Goal: Task Accomplishment & Management: Manage account settings

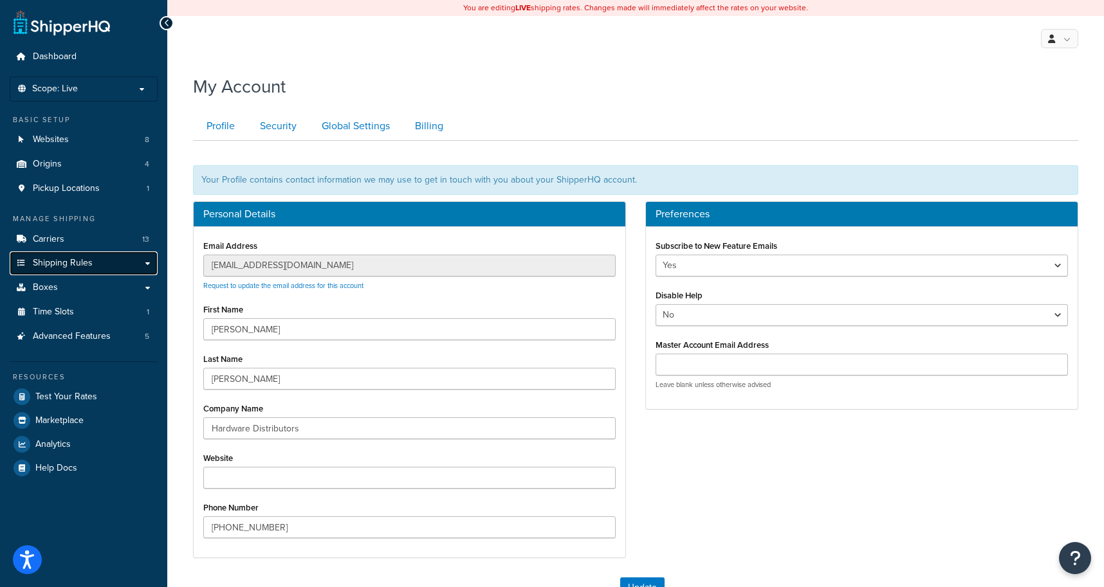
click at [70, 268] on span "Shipping Rules" at bounding box center [63, 263] width 60 height 11
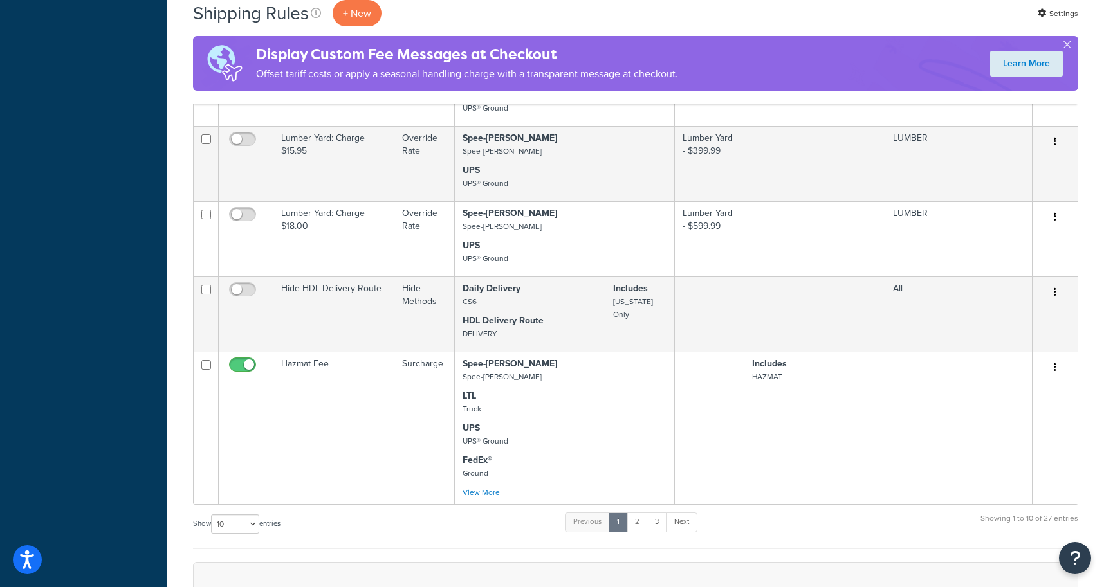
scroll to position [772, 0]
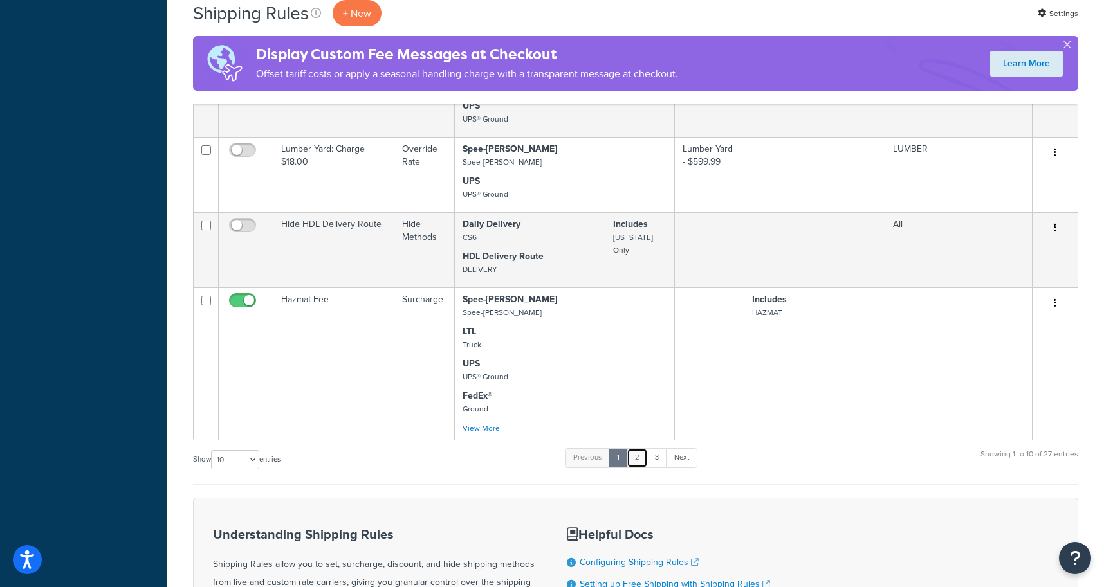
click at [639, 461] on link "2" at bounding box center [637, 457] width 21 height 19
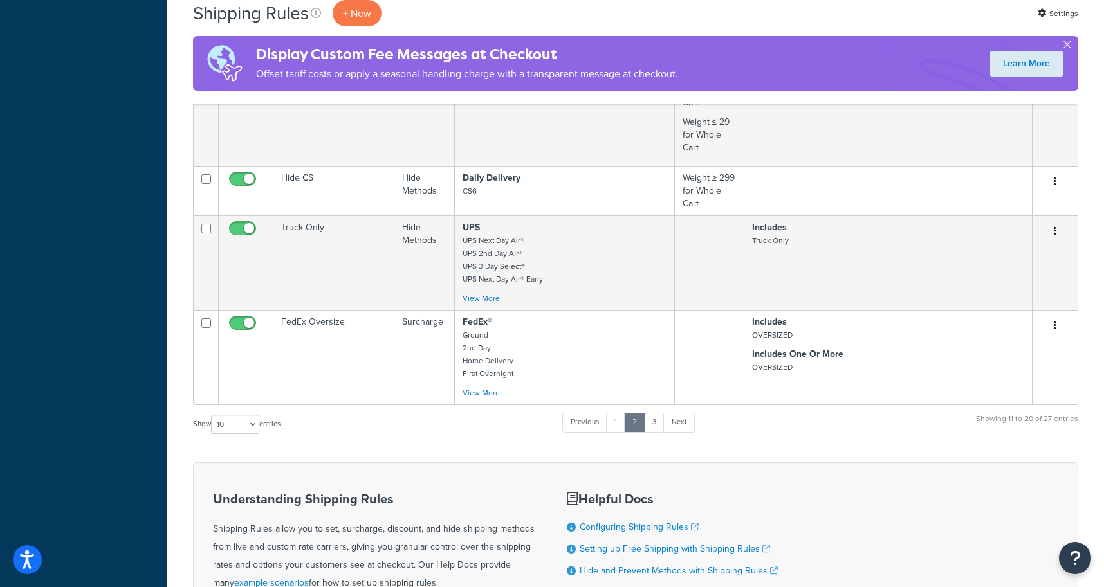
scroll to position [901, 0]
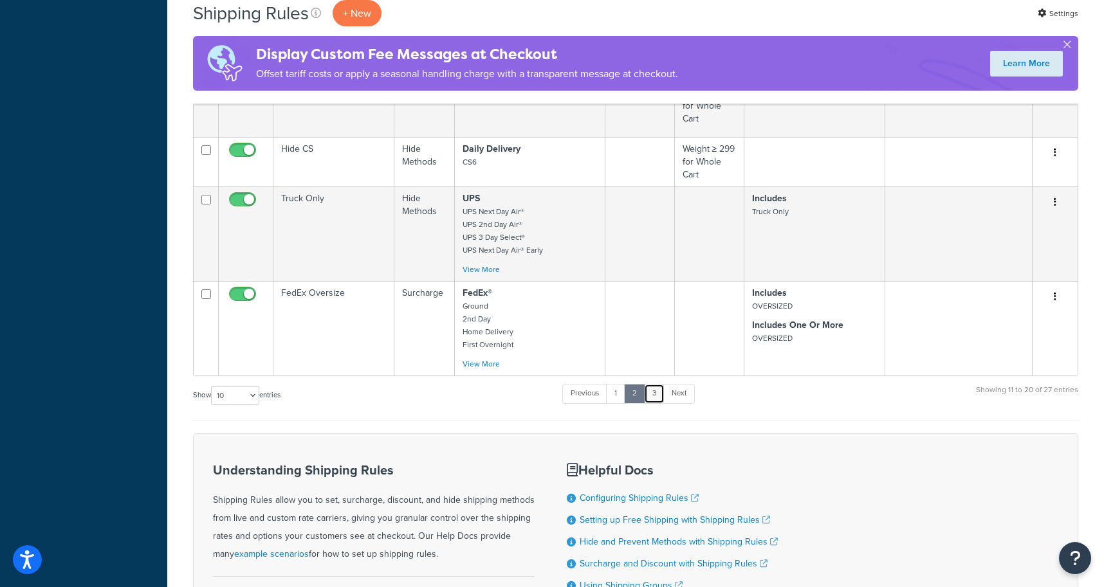
click at [655, 396] on link "3" at bounding box center [654, 393] width 21 height 19
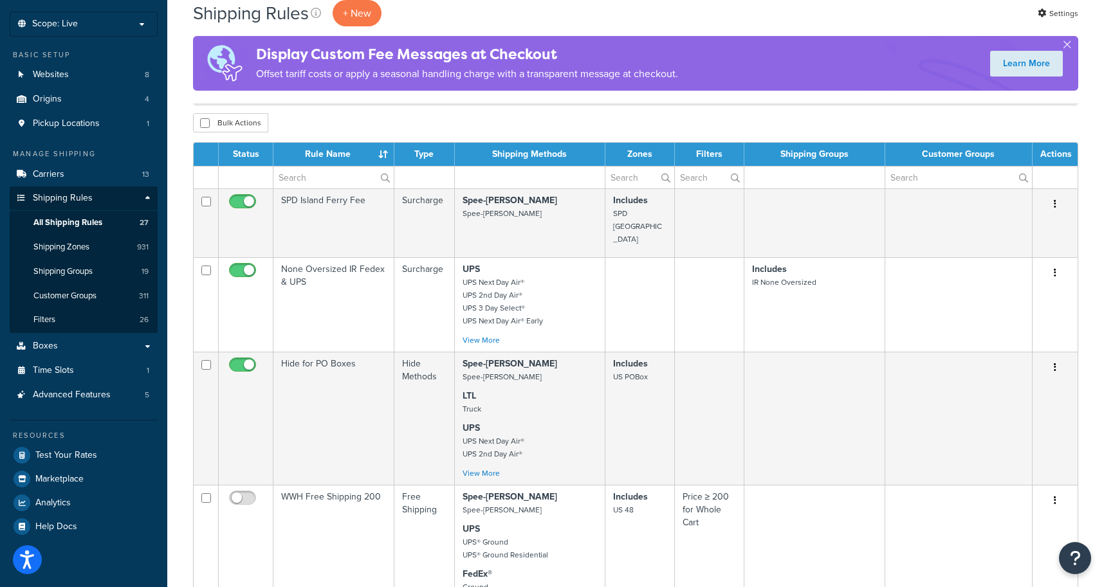
scroll to position [64, 0]
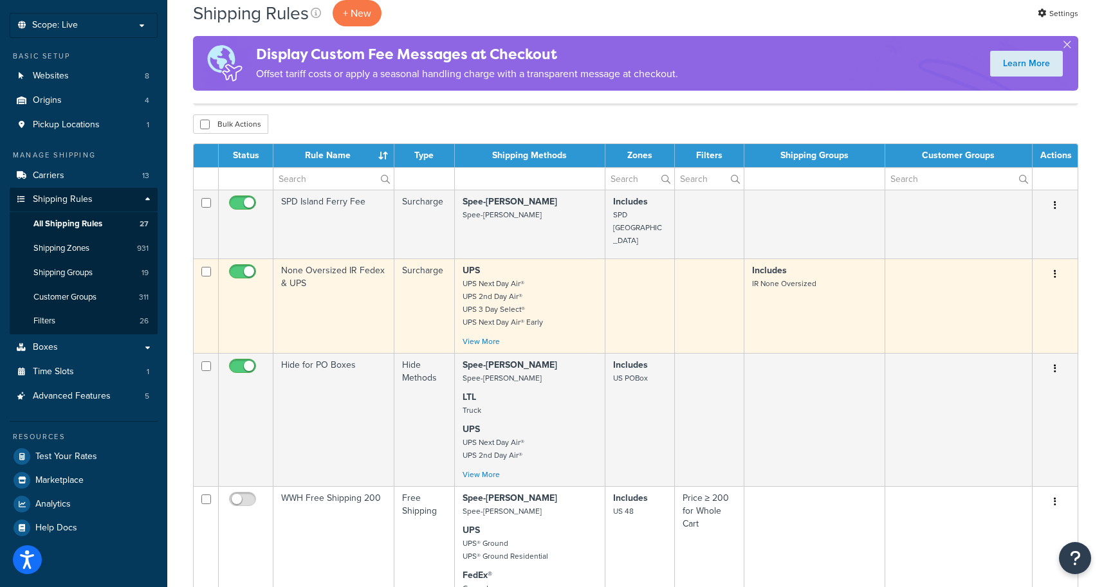
click at [524, 286] on p "UPS UPS Next Day Air® UPS 2nd Day Air® UPS 3 Day Select® UPS Next Day Air® Early" at bounding box center [530, 296] width 135 height 64
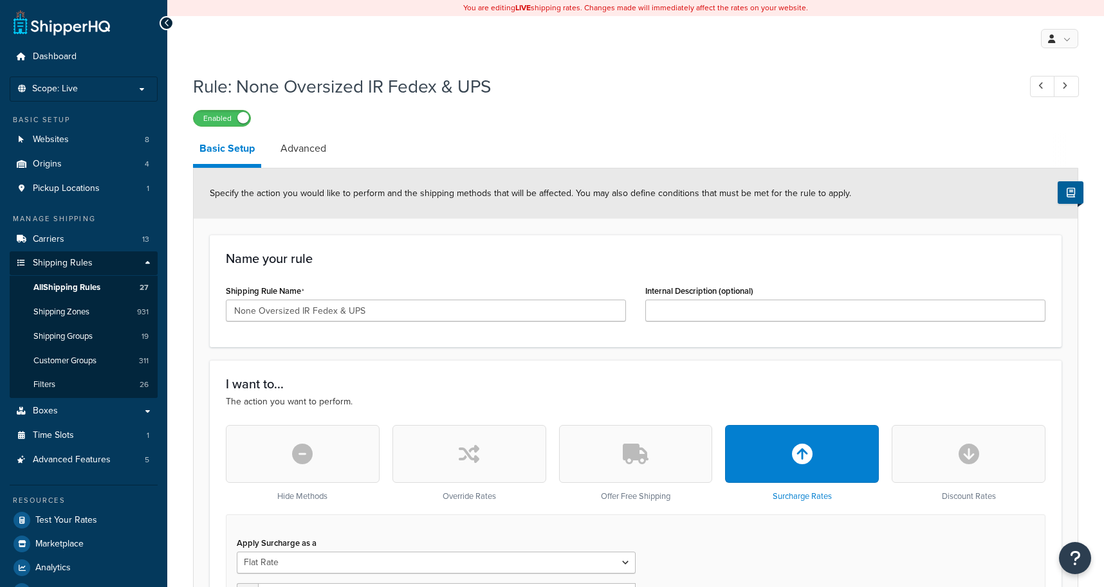
select select "BOX"
click at [315, 152] on link "Advanced" at bounding box center [303, 148] width 59 height 31
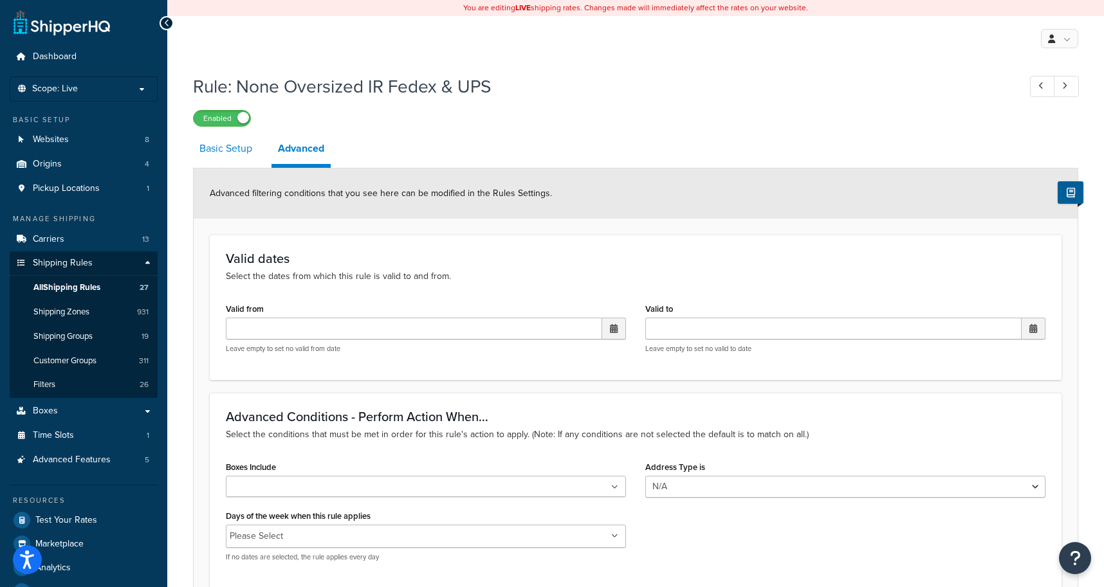
click at [234, 152] on link "Basic Setup" at bounding box center [226, 148] width 66 height 31
select select "BOX"
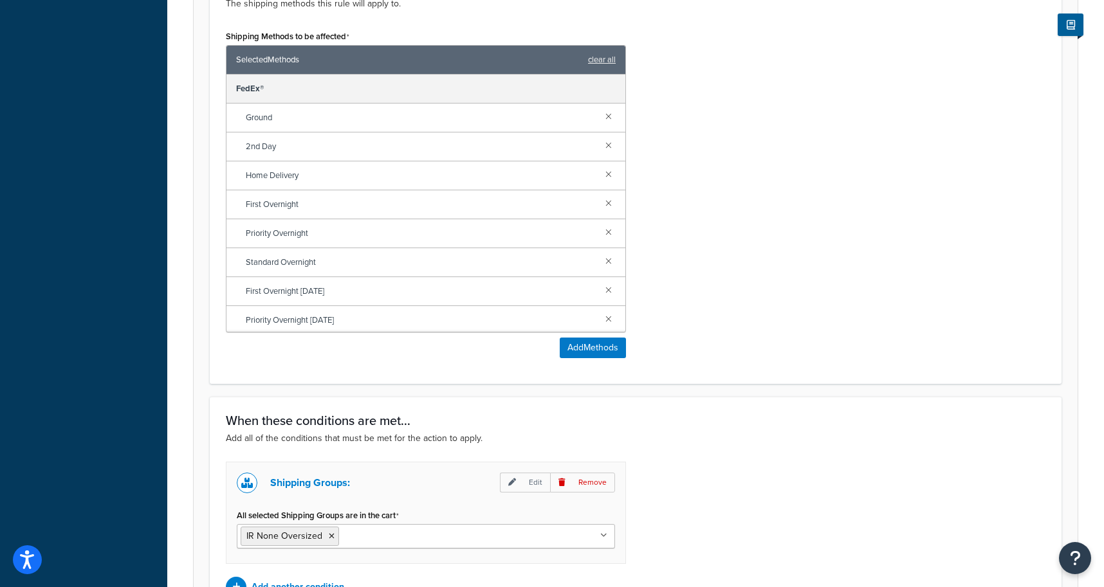
scroll to position [789, 0]
